Goal: Book appointment/travel/reservation

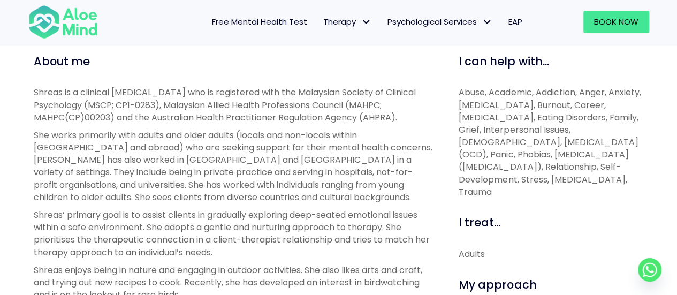
scroll to position [374, 0]
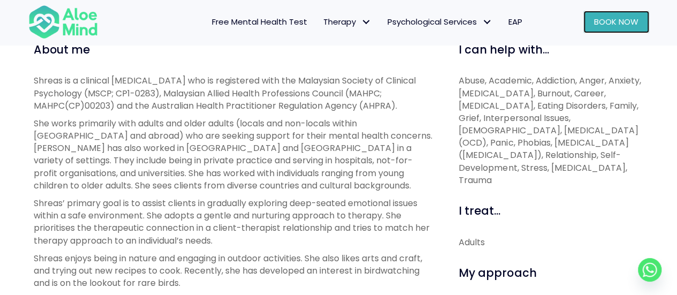
click at [611, 25] on span "Book Now" at bounding box center [616, 21] width 44 height 11
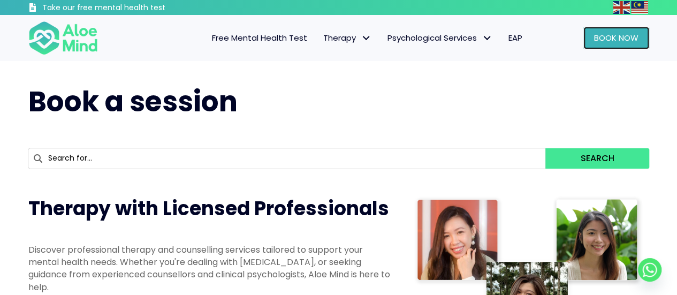
click at [609, 45] on link "Book Now" at bounding box center [616, 38] width 66 height 22
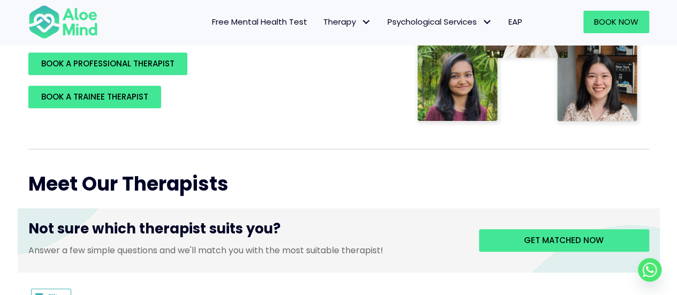
scroll to position [267, 0]
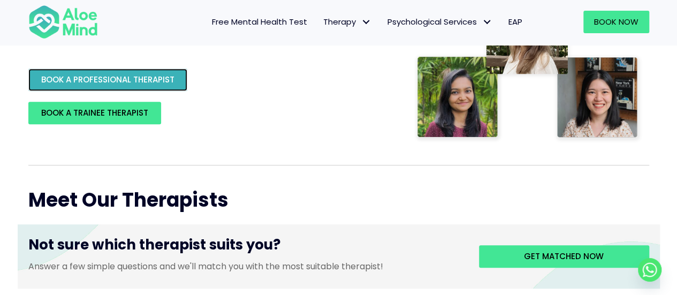
click at [124, 84] on span "BOOK A PROFESSIONAL THERAPIST" at bounding box center [107, 79] width 133 height 11
